Goal: Navigation & Orientation: Find specific page/section

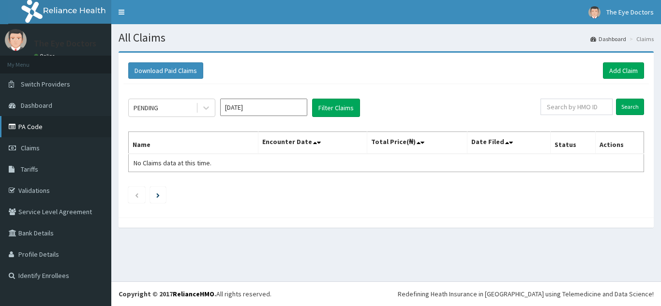
click at [45, 123] on link "PA Code" at bounding box center [55, 126] width 111 height 21
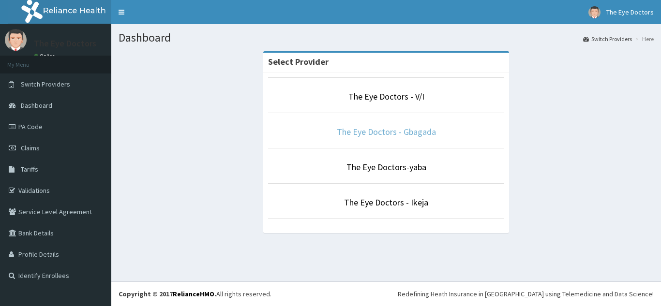
click at [398, 133] on link "The Eye Doctors - Gbagada" at bounding box center [386, 131] width 99 height 11
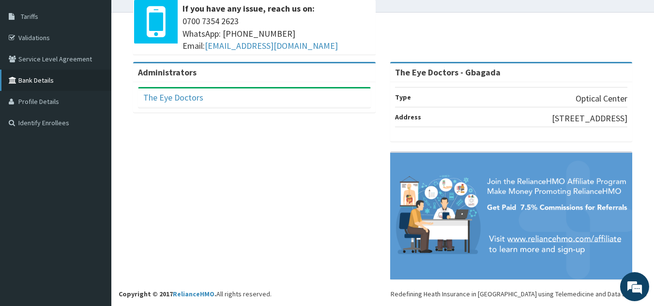
scroll to position [71, 0]
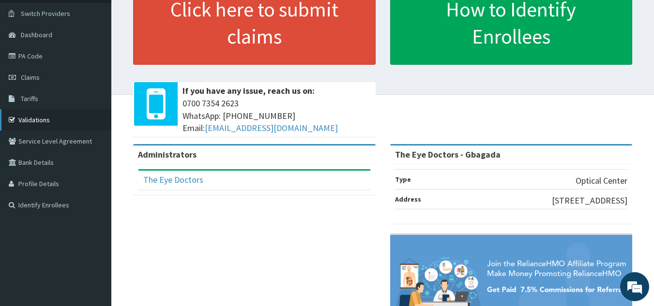
click at [48, 126] on link "Validations" at bounding box center [55, 119] width 111 height 21
